Goal: Use online tool/utility: Utilize a website feature to perform a specific function

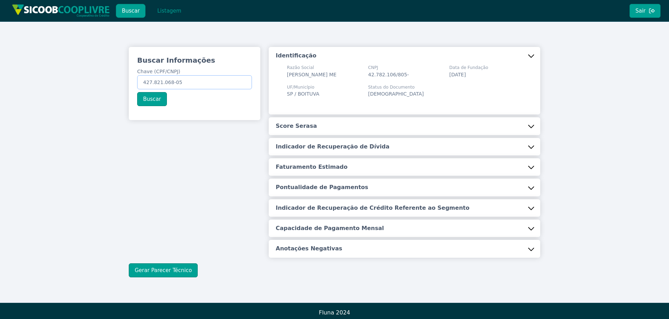
drag, startPoint x: 0, startPoint y: 0, endPoint x: 118, endPoint y: 84, distance: 144.8
click at [118, 84] on div "Buscar Informações Chave (CPF/CNPJ) 427.821.068-05 Buscar Identificação Razão S…" at bounding box center [334, 162] width 669 height 281
paste input "08.167.184/0001-90"
click at [147, 101] on button "Buscar" at bounding box center [152, 99] width 30 height 14
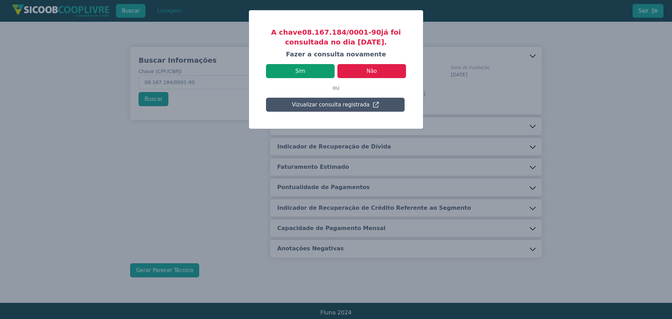
click at [301, 70] on button "Sim" at bounding box center [300, 71] width 69 height 14
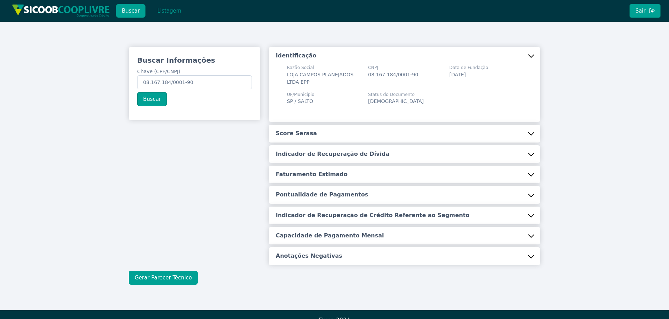
click at [176, 278] on button "Gerar Parecer Técnico" at bounding box center [163, 277] width 69 height 14
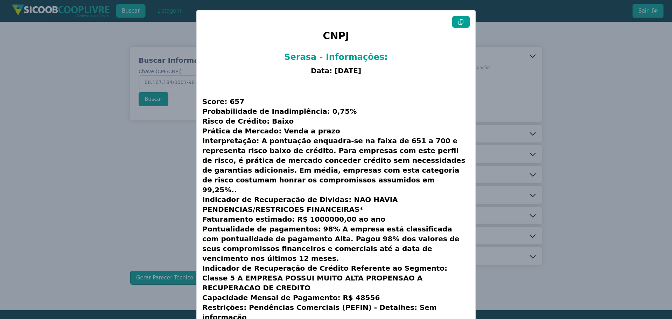
click at [460, 23] on icon at bounding box center [461, 22] width 6 height 6
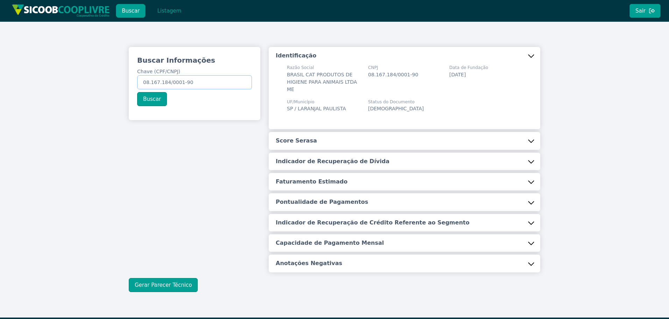
drag, startPoint x: 191, startPoint y: 80, endPoint x: 93, endPoint y: 87, distance: 98.5
click at [86, 91] on div "Buscar Informações Chave (CPF/CNPJ) 08.167.184/0001-90 Buscar Identificação Raz…" at bounding box center [334, 169] width 669 height 295
paste input "328.211.128-23"
type input "328.211.128-23"
click at [148, 98] on button "Buscar" at bounding box center [152, 99] width 30 height 14
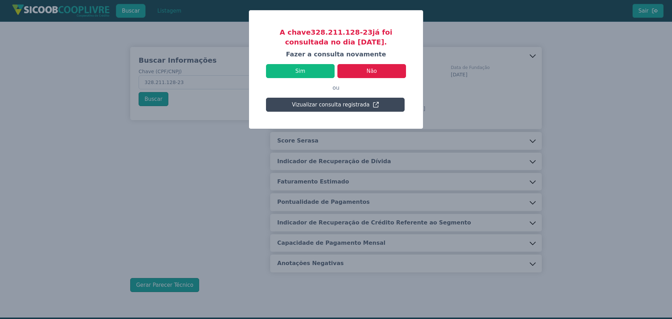
click at [340, 106] on button "Vizualizar consulta registrada" at bounding box center [335, 105] width 139 height 14
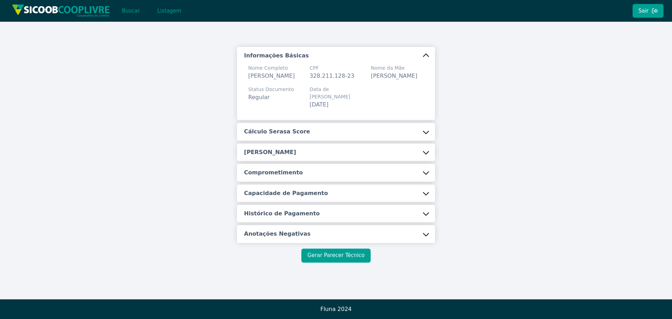
click at [343, 256] on button "Gerar Parecer Técnico" at bounding box center [335, 255] width 69 height 14
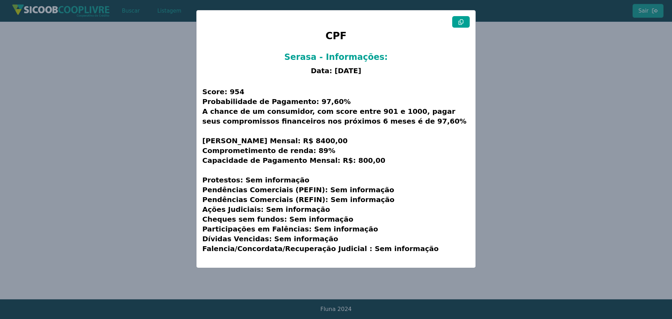
click at [460, 23] on icon at bounding box center [461, 22] width 6 height 6
click at [534, 47] on modal-container "CPF Serasa - Informações: Data: [DATE] Score: 954 Probabilidade de Pagamento: 9…" at bounding box center [336, 159] width 672 height 319
